Goal: Complete application form: Complete application form

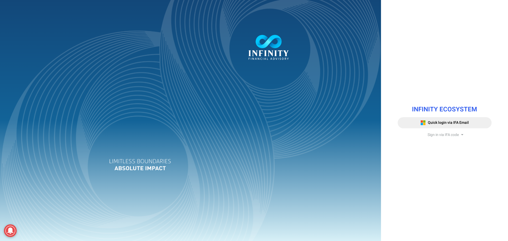
click at [434, 134] on span "Sign in via IFA code" at bounding box center [443, 135] width 31 height 6
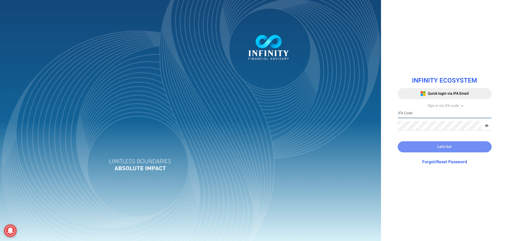
type input "IFA0099"
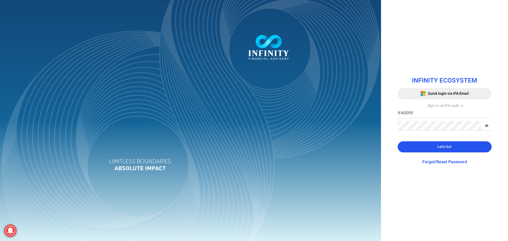
click at [416, 148] on button "Let's Go!" at bounding box center [445, 146] width 94 height 11
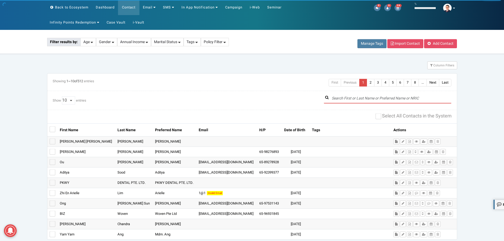
click at [348, 100] on input "text" at bounding box center [388, 99] width 128 height 10
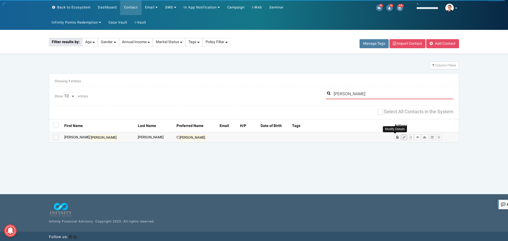
type input "[PERSON_NAME]"
click at [403, 137] on icon at bounding box center [404, 137] width 3 height 3
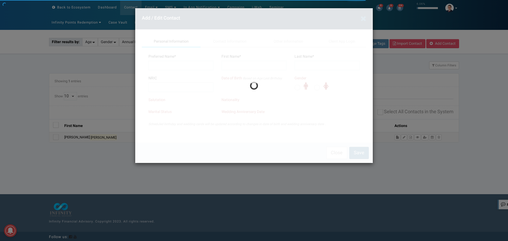
type input "Clare"
type input "[PERSON_NAME] Xi [PERSON_NAME]"
type input "[PERSON_NAME]"
type input "T1924716Z"
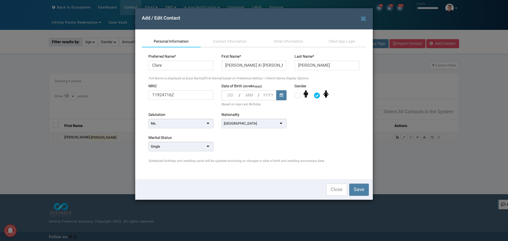
click at [230, 93] on input "text" at bounding box center [230, 95] width 17 height 10
type input "29"
type input "08"
type input "2019"
click at [255, 142] on div "Marital Status [DEMOGRAPHIC_DATA] Single [DEMOGRAPHIC_DATA] Divorced Widowed In…" at bounding box center [254, 146] width 219 height 23
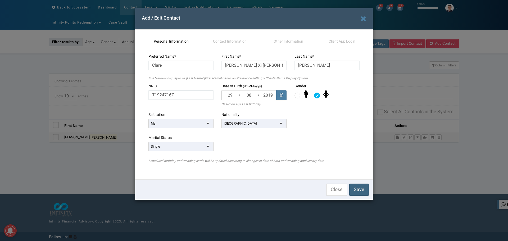
click at [358, 188] on span "Save" at bounding box center [359, 189] width 11 height 7
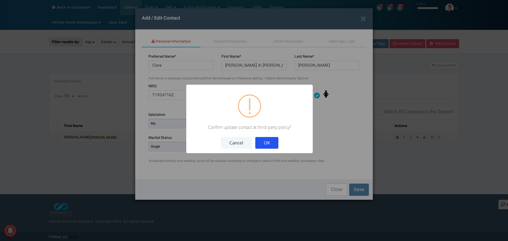
click at [271, 142] on button "OK" at bounding box center [266, 143] width 23 height 12
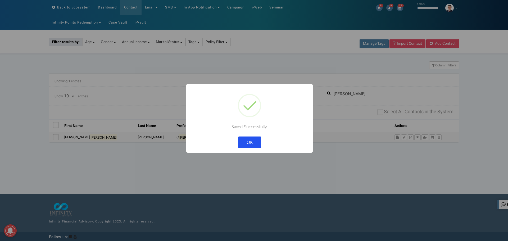
click at [251, 139] on button "OK" at bounding box center [249, 143] width 23 height 12
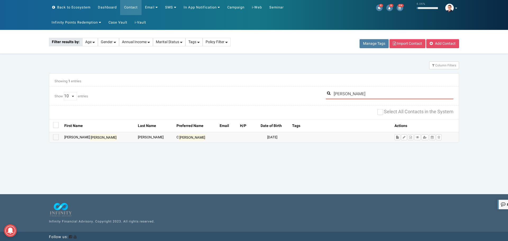
click at [351, 97] on input "[PERSON_NAME]" at bounding box center [390, 94] width 128 height 10
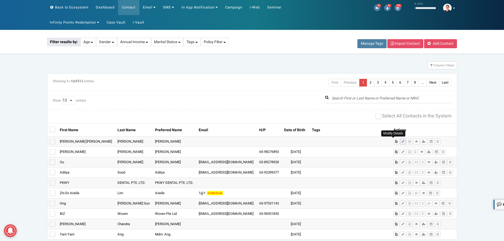
click at [402, 142] on icon at bounding box center [403, 141] width 3 height 3
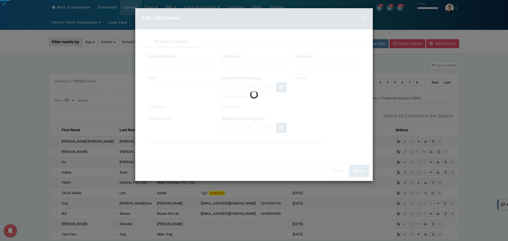
type input "[PERSON_NAME]"
type input "[PERSON_NAME] [PERSON_NAME]"
type input "[PERSON_NAME]"
type input "T2331235I"
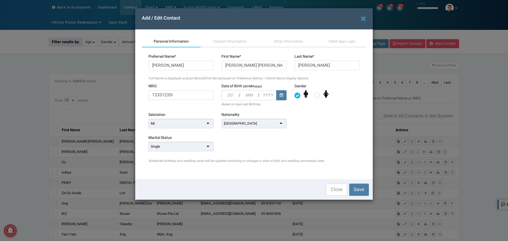
click at [229, 95] on input "text" at bounding box center [230, 95] width 17 height 10
type input "01"
type input "12"
type input "2023"
click at [253, 154] on div "Marital Status [DEMOGRAPHIC_DATA] Single [DEMOGRAPHIC_DATA] Divorced Widowed In…" at bounding box center [254, 146] width 219 height 23
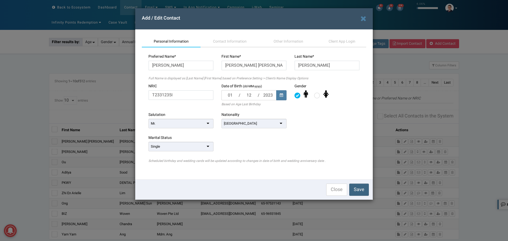
click at [362, 191] on span "Save" at bounding box center [359, 189] width 11 height 7
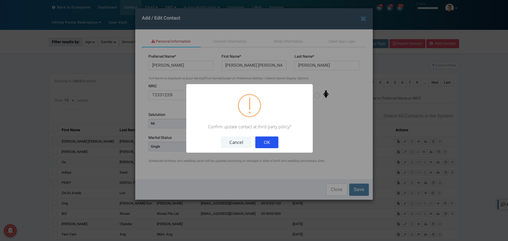
click at [272, 141] on button "OK" at bounding box center [266, 143] width 23 height 12
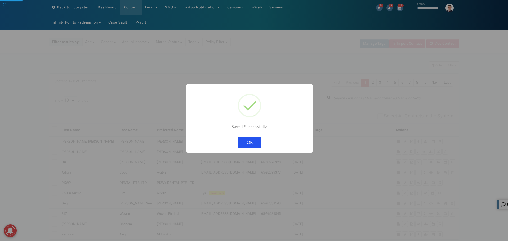
click at [238, 137] on button "OK" at bounding box center [249, 143] width 23 height 12
